Goal: Task Accomplishment & Management: Use online tool/utility

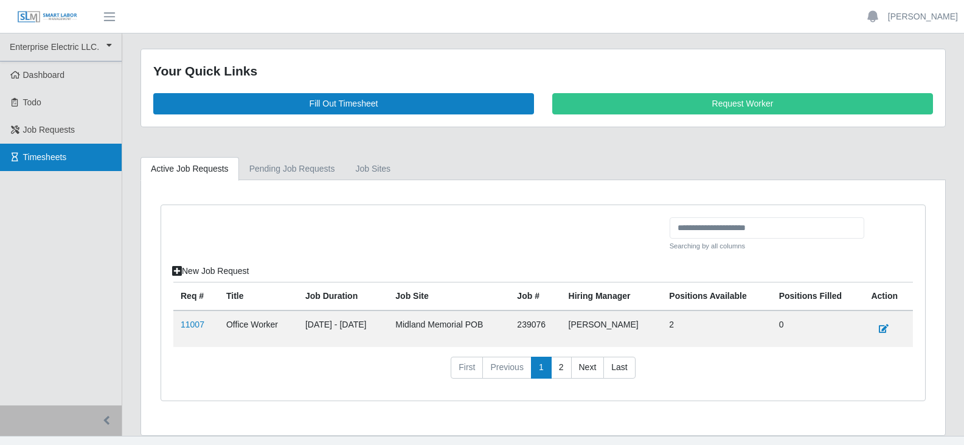
click at [56, 158] on span "Timesheets" at bounding box center [45, 157] width 44 height 10
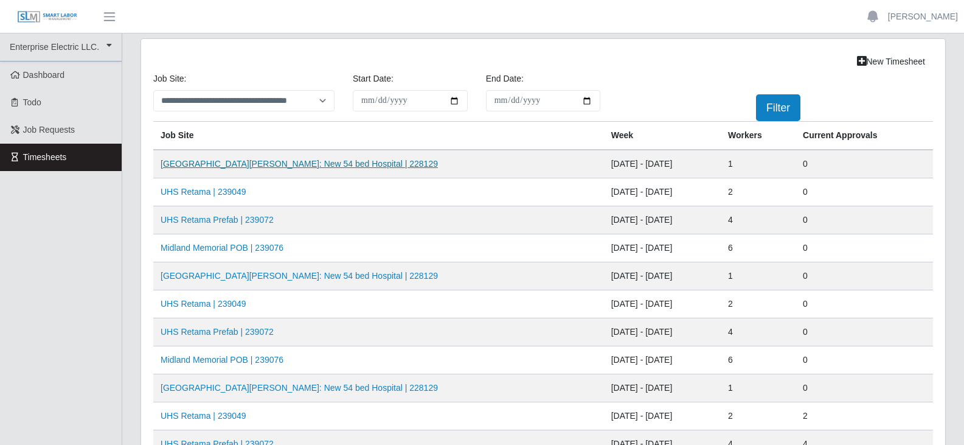
click at [240, 165] on link "HCA Methodist Westover Hills: New 54 bed Hospital | 228129" at bounding box center [299, 164] width 277 height 10
